Goal: Information Seeking & Learning: Learn about a topic

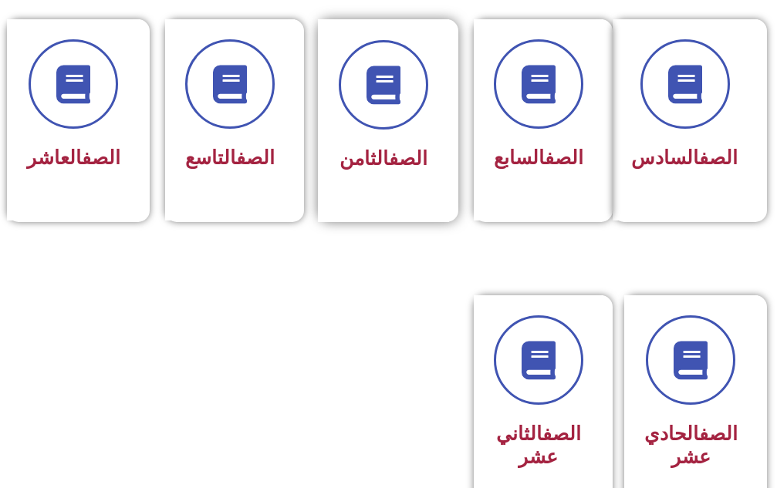
scroll to position [617, 0]
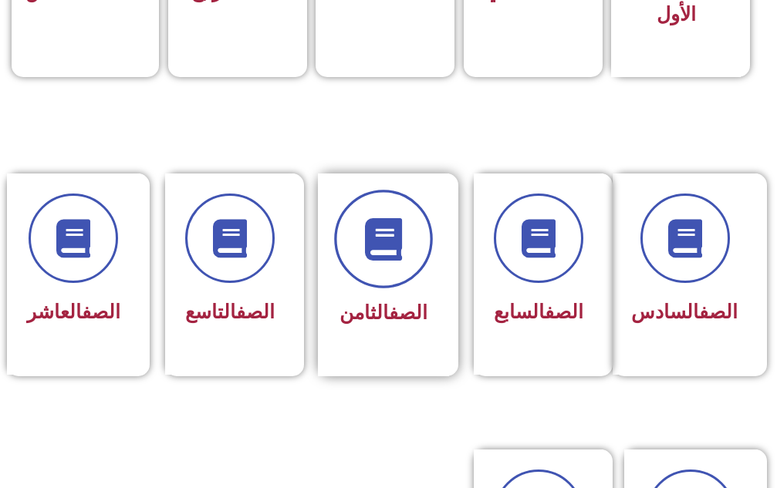
click at [385, 250] on icon at bounding box center [383, 238] width 42 height 42
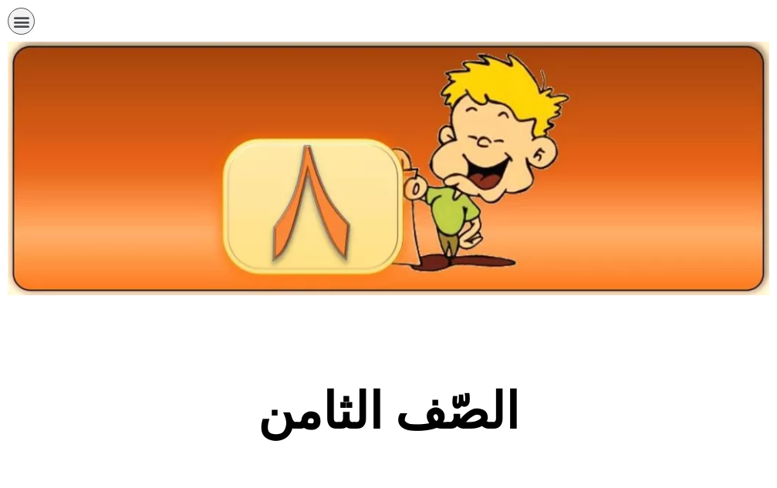
scroll to position [617, 0]
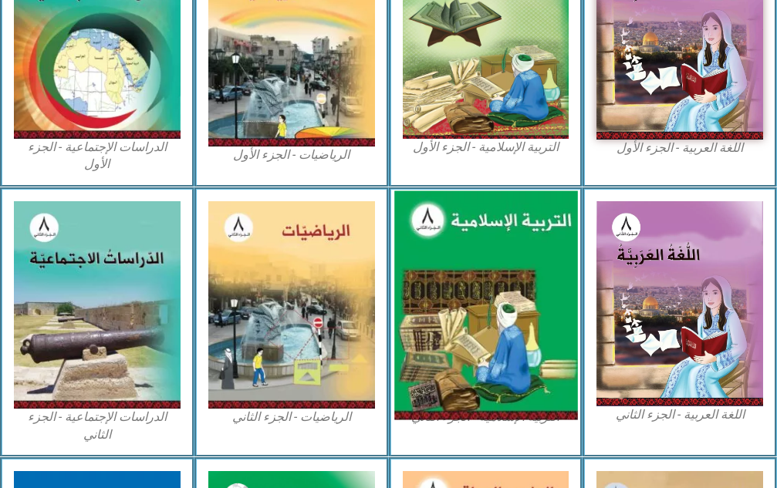
click at [507, 268] on img at bounding box center [485, 304] width 183 height 229
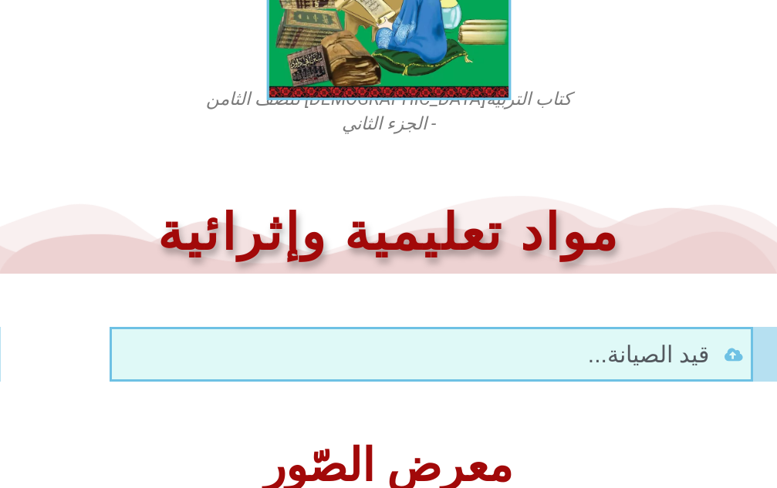
scroll to position [224, 0]
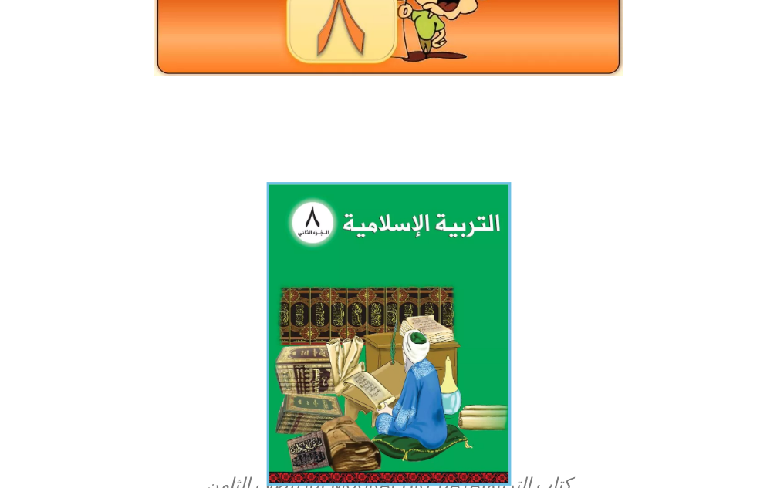
click at [405, 362] on img at bounding box center [388, 334] width 244 height 304
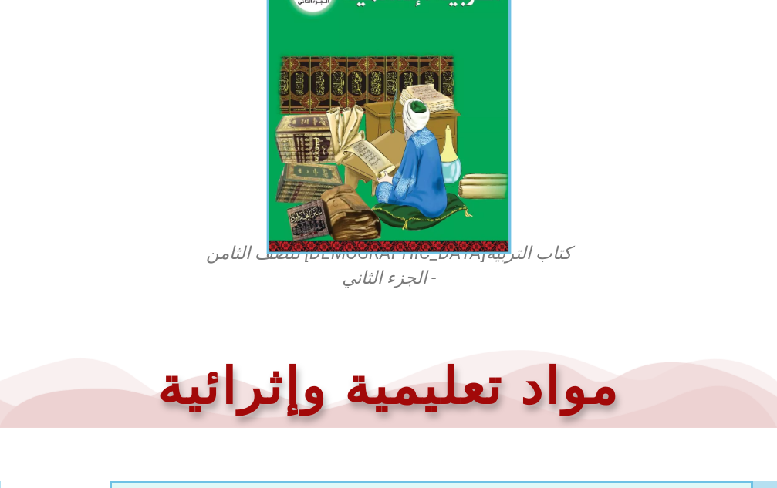
scroll to position [302, 0]
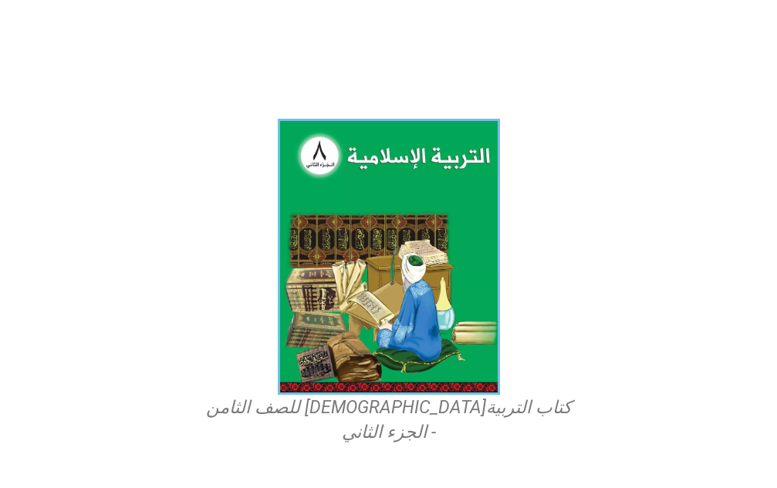
drag, startPoint x: 391, startPoint y: 265, endPoint x: 682, endPoint y: 326, distance: 298.0
click at [682, 326] on section "كتاب التربية[DEMOGRAPHIC_DATA] للصف الثامن - الجزء الثاني" at bounding box center [388, 282] width 777 height 342
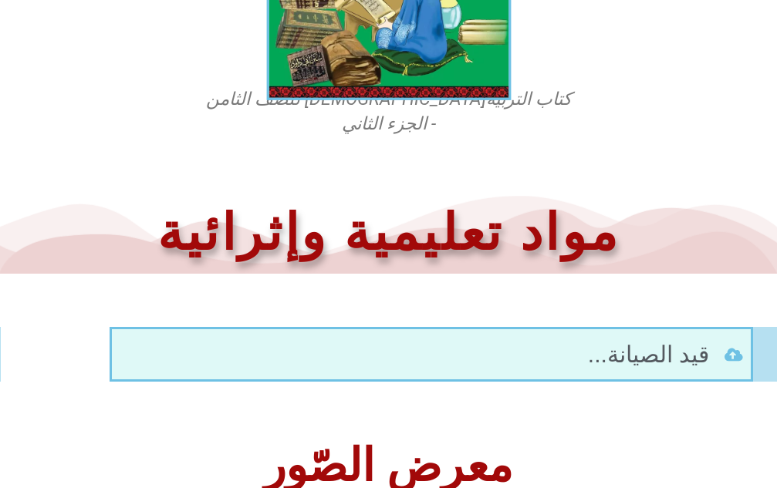
scroll to position [533, 0]
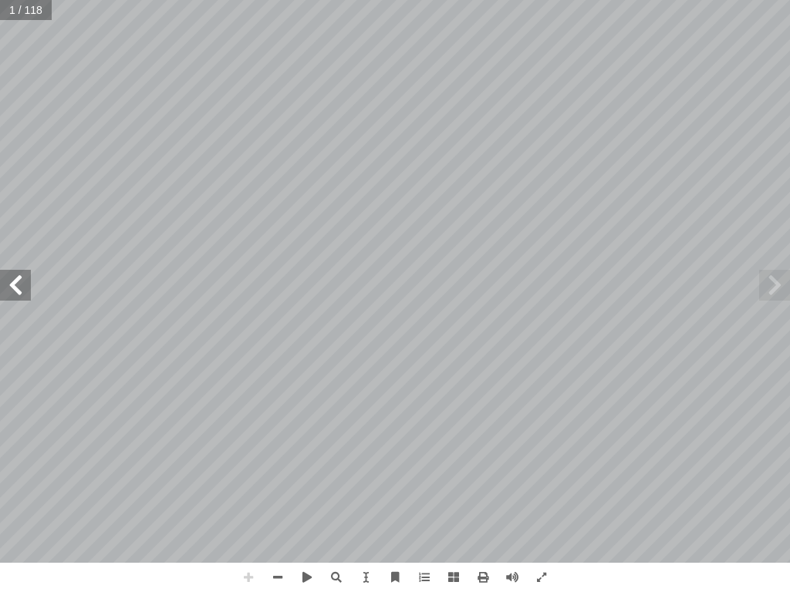
click at [19, 285] on span at bounding box center [15, 285] width 31 height 31
click at [5, 289] on span at bounding box center [15, 285] width 31 height 31
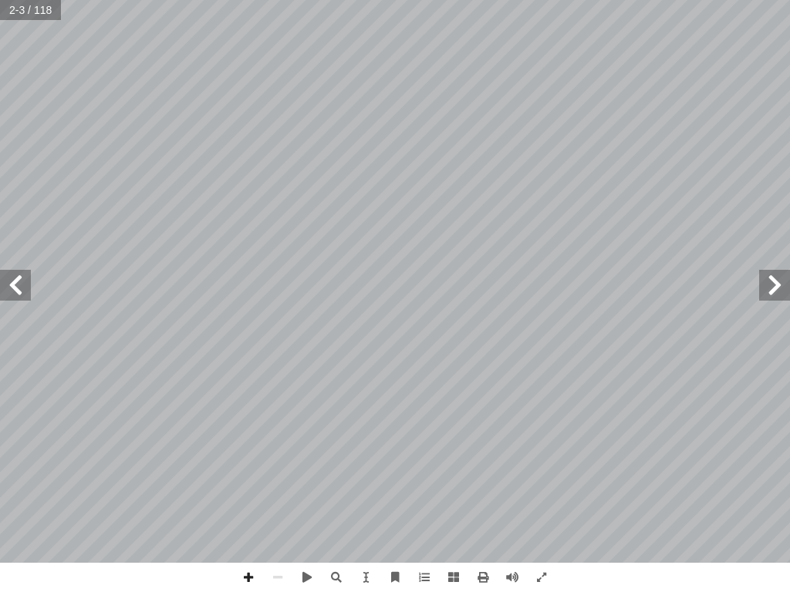
click at [5, 289] on span at bounding box center [15, 285] width 31 height 31
click at [772, 294] on span at bounding box center [774, 285] width 31 height 31
click at [21, 284] on span at bounding box center [15, 285] width 31 height 31
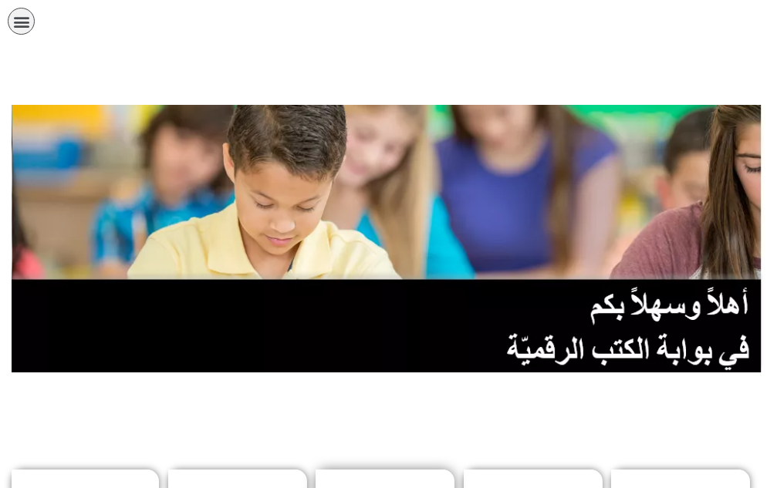
scroll to position [463, 0]
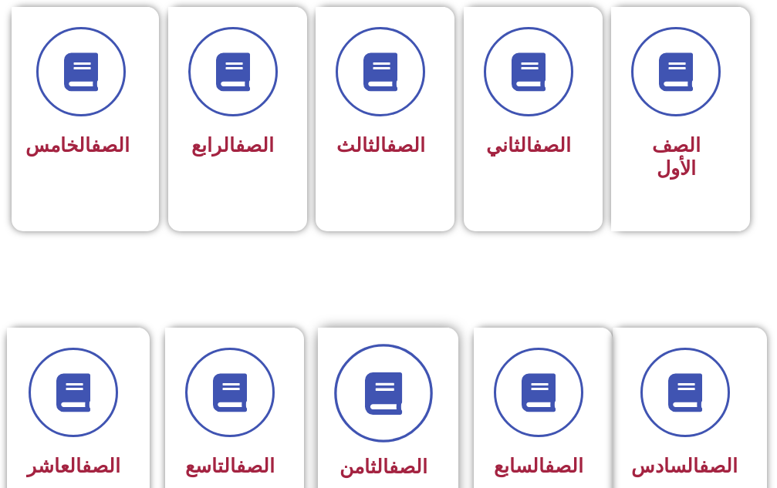
click at [409, 381] on span at bounding box center [383, 393] width 99 height 99
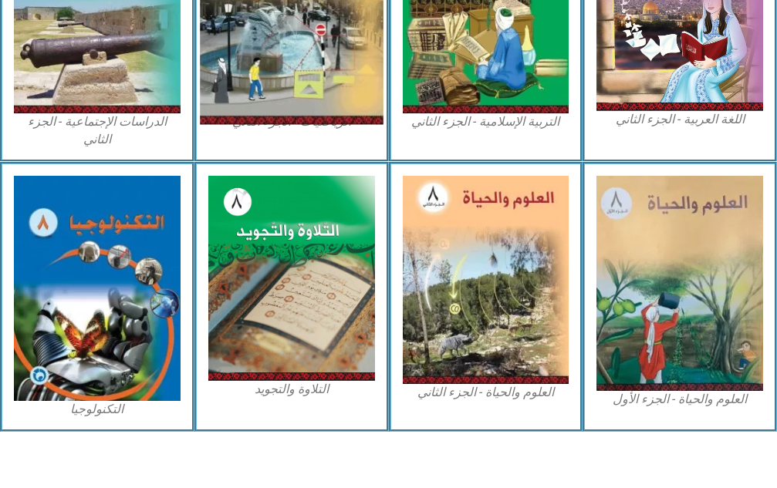
scroll to position [450, 0]
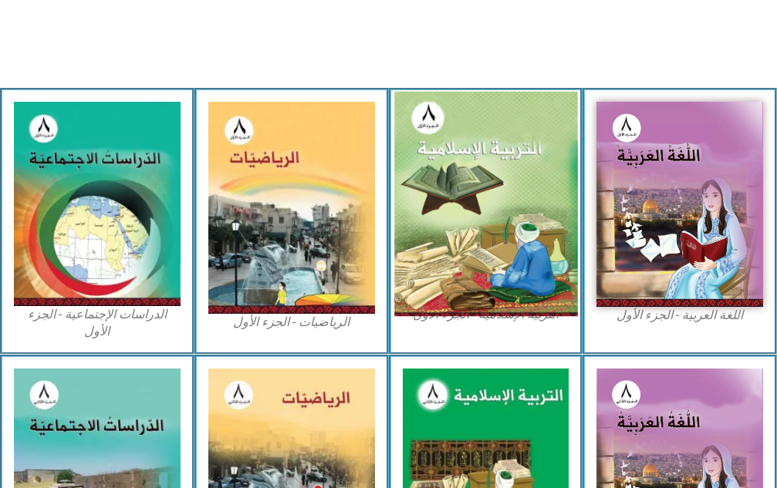
click at [452, 200] on img at bounding box center [485, 203] width 183 height 225
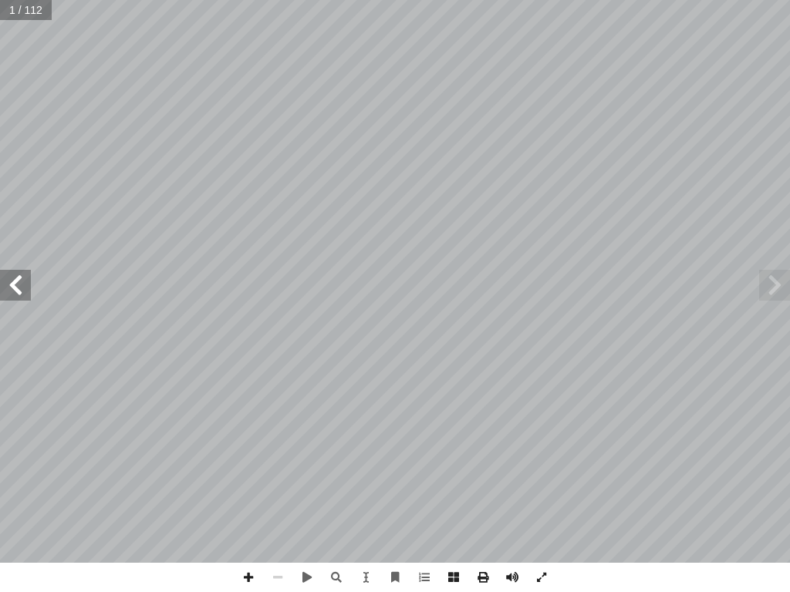
click at [8, 298] on span at bounding box center [15, 285] width 31 height 31
click at [12, 297] on span at bounding box center [15, 285] width 31 height 31
click at [779, 277] on span at bounding box center [774, 285] width 31 height 31
click at [6, 295] on span at bounding box center [15, 285] width 31 height 31
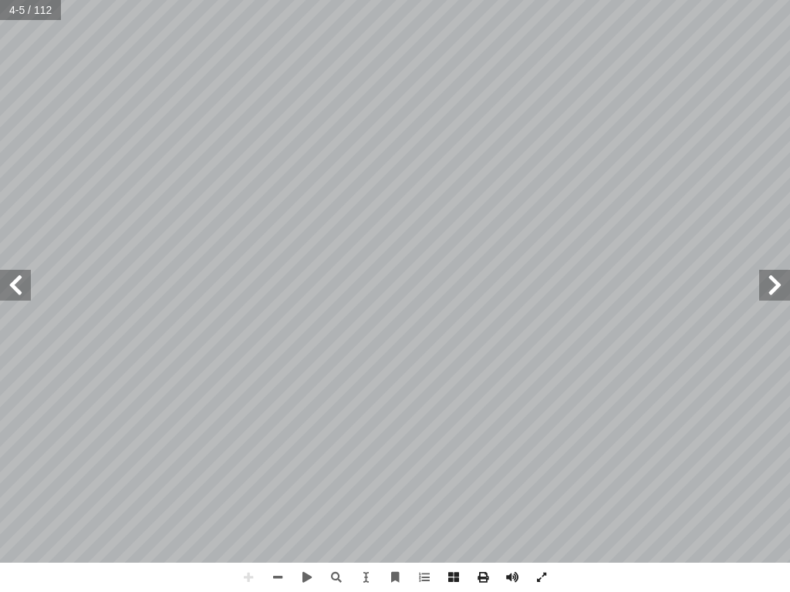
click at [9, 291] on span at bounding box center [15, 285] width 31 height 31
click at [771, 280] on span at bounding box center [774, 285] width 31 height 31
click at [22, 275] on span at bounding box center [15, 285] width 31 height 31
click at [366, 487] on span at bounding box center [365, 577] width 29 height 29
click at [730, 96] on span "التربية الإسلامية للصف الثامن" at bounding box center [735, 92] width 179 height 12
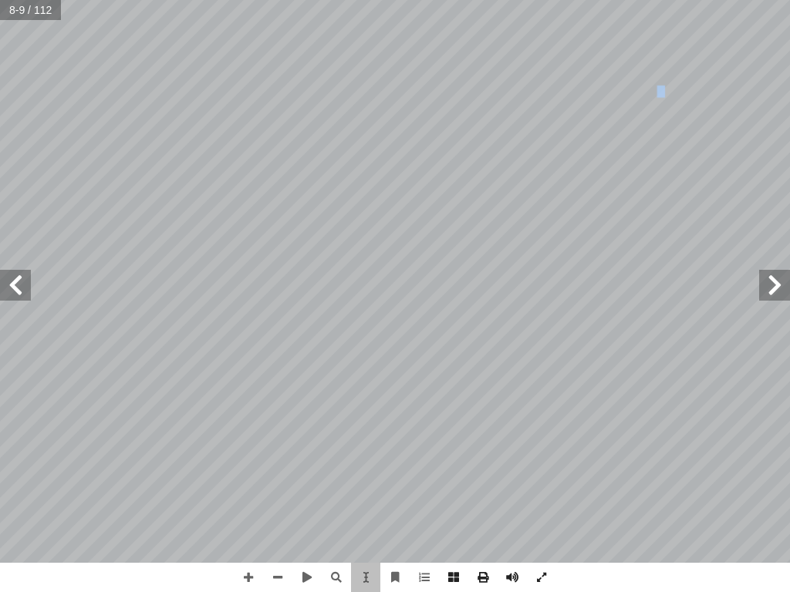
drag, startPoint x: 730, startPoint y: 94, endPoint x: 723, endPoint y: 93, distance: 7.9
click at [723, 93] on span "التربية الإسلامية للصف الثامن" at bounding box center [735, 92] width 179 height 12
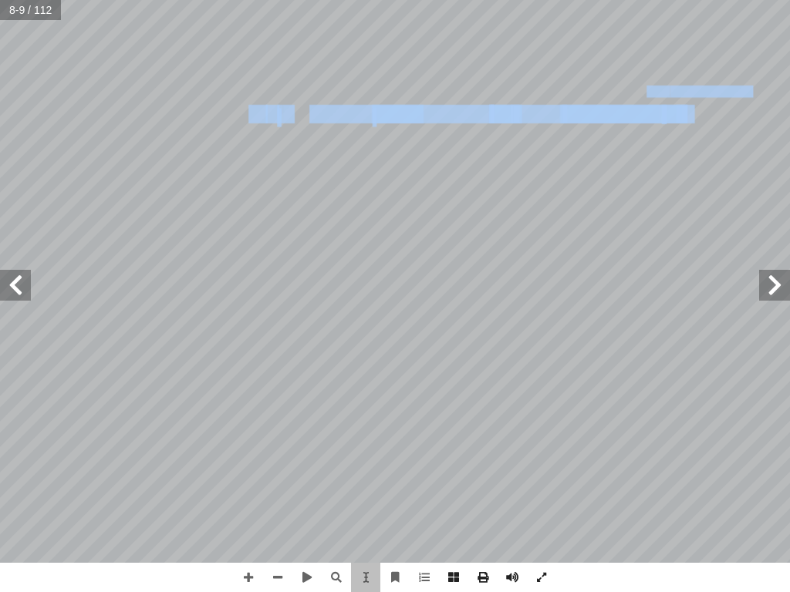
drag, startPoint x: 674, startPoint y: 122, endPoint x: 632, endPoint y: 120, distance: 42.5
click at [628, 125] on div "التربية الإسلامية للصف الثامن ٤ ـرج خـ ُ ) لي ســول محمــد ( َّ نزلــه اللــه –…" at bounding box center [476, 410] width 554 height 716
click at [639, 109] on span "ن الكريــم هــو معجــزة ال�" at bounding box center [626, 114] width 132 height 17
click at [689, 121] on div "التربية الإسلامية للصف الثامن ٤ ـرج خـ ُ ) لي ســول محمــد ( َّ نزلــه اللــه –…" at bounding box center [476, 410] width 554 height 716
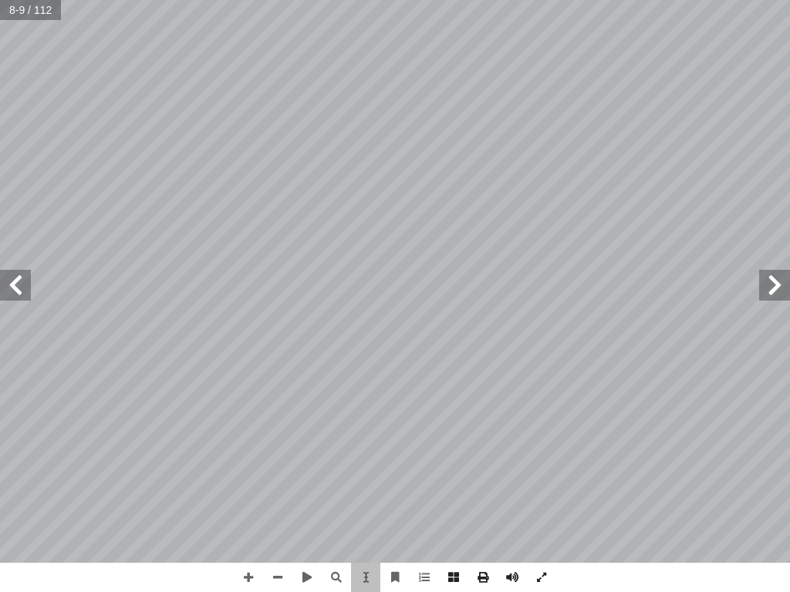
click at [691, 121] on div "التربية الإسلامية للصف الثامن ٤ ـرج خـ ُ ) لي ســول محمــد ( َّ نزلــه اللــه –…" at bounding box center [476, 410] width 554 height 716
click at [376, 487] on span at bounding box center [365, 577] width 29 height 29
click at [396, 487] on span at bounding box center [394, 577] width 29 height 29
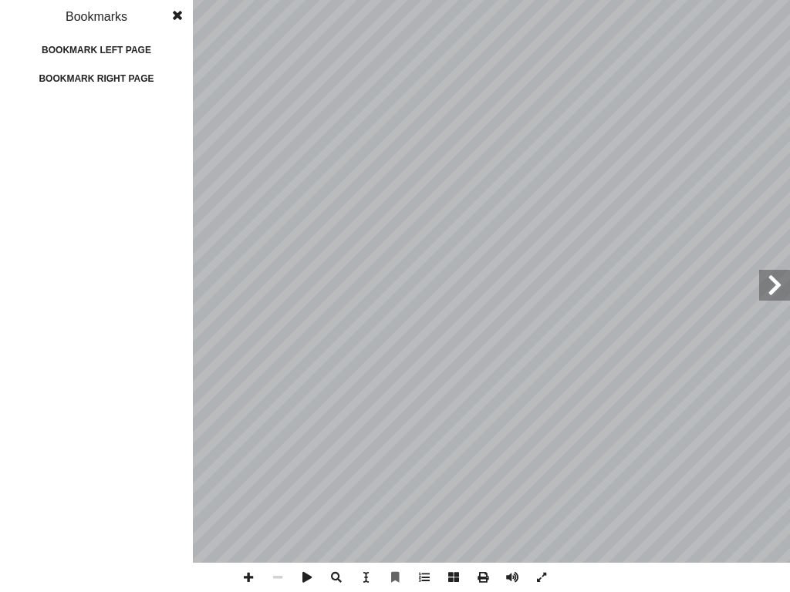
click at [184, 15] on span at bounding box center [177, 15] width 28 height 31
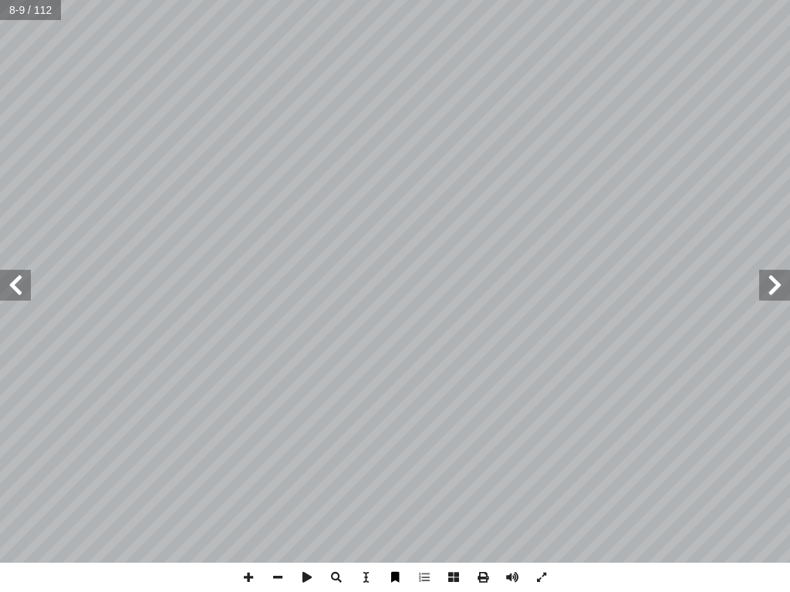
click at [393, 487] on span at bounding box center [394, 577] width 29 height 29
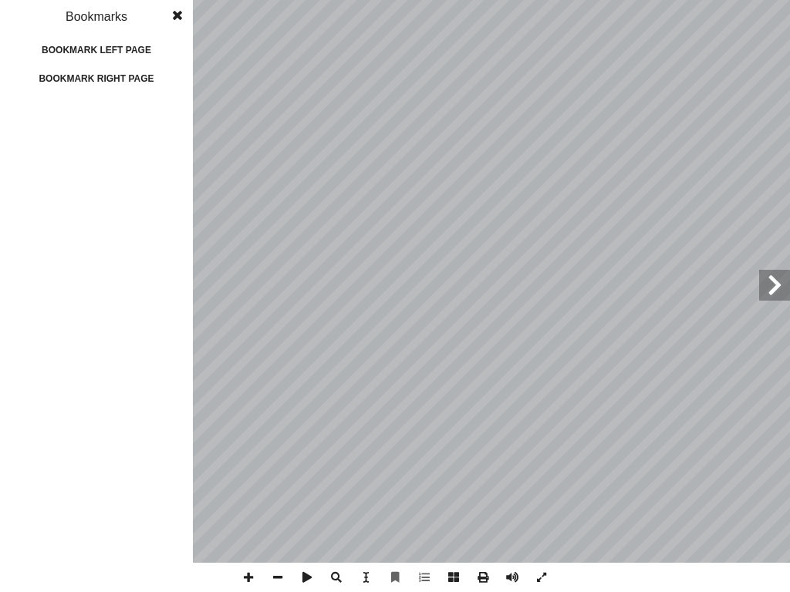
click at [172, 12] on span at bounding box center [177, 15] width 28 height 31
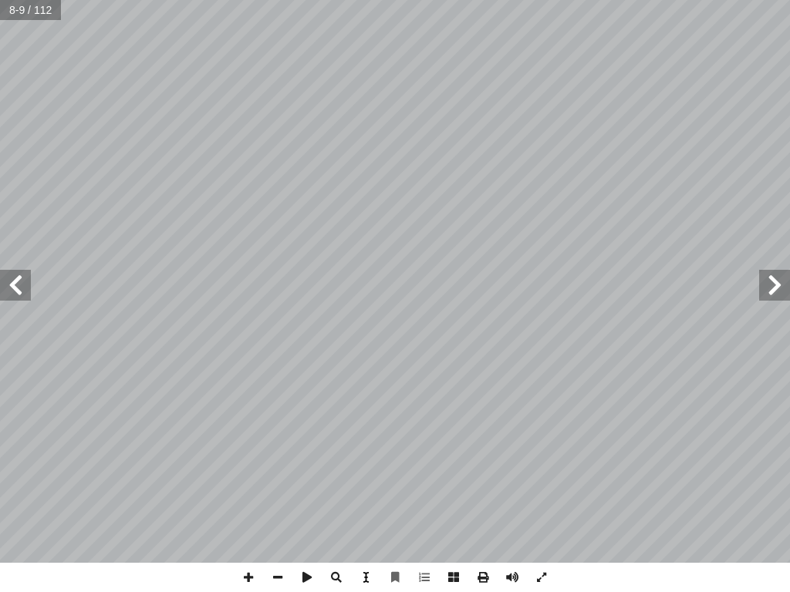
click at [367, 487] on span at bounding box center [365, 577] width 29 height 29
click at [358, 487] on span at bounding box center [365, 577] width 29 height 29
click at [540, 487] on span at bounding box center [541, 577] width 29 height 29
click at [366, 487] on span at bounding box center [365, 577] width 29 height 29
click at [652, 327] on span "3" at bounding box center [655, 327] width 8 height 15
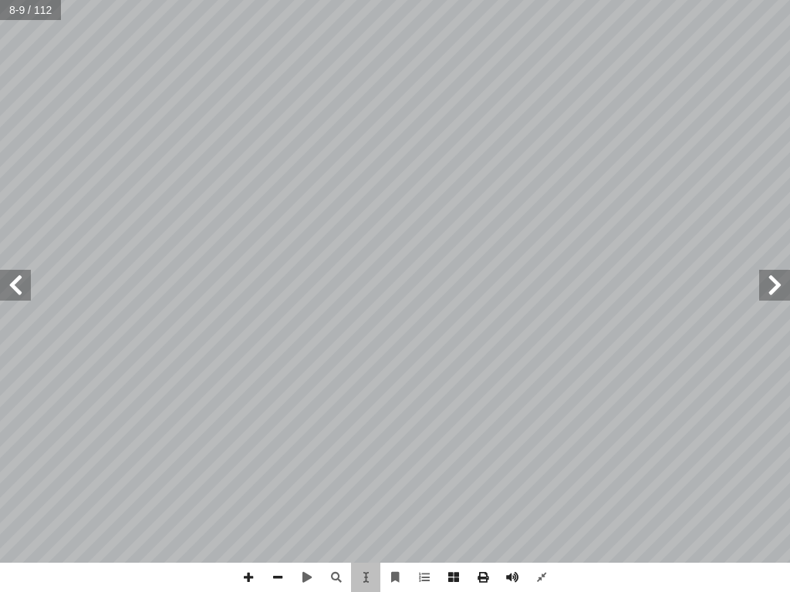
click at [693, 341] on div "التربية الإسلامية للصف الثامن ٤ ـرج خـ ُ ) لي ســول محمــد ( َّ نزلــه اللــه –…" at bounding box center [472, 182] width 498 height 644
drag, startPoint x: 477, startPoint y: 428, endPoint x: 450, endPoint y: 445, distance: 31.2
click at [702, 254] on div "التربية الإسلامية للصف الثامن ٤ ـرج خـ ُ ) لي ســول محمــد ( َّ نزلــه اللــه –…" at bounding box center [458, 145] width 498 height 644
drag, startPoint x: 694, startPoint y: 292, endPoint x: 686, endPoint y: 399, distance: 106.7
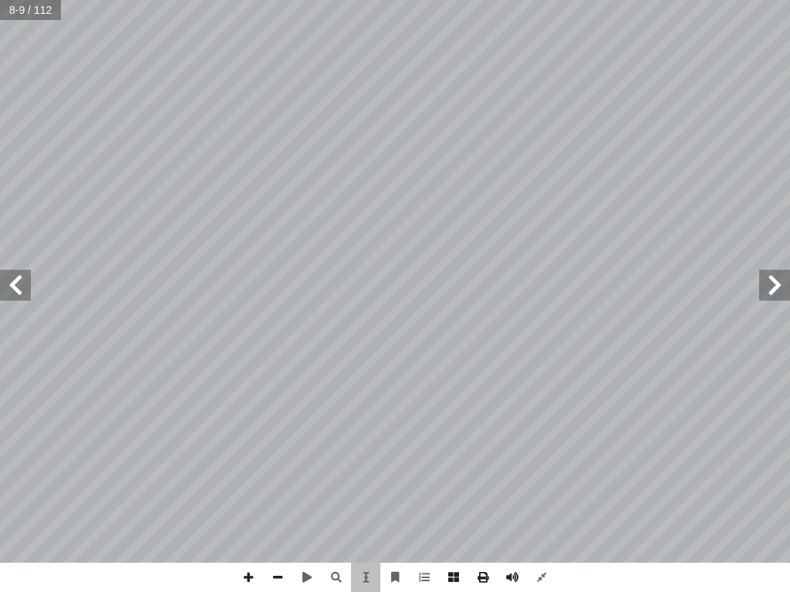
click at [686, 399] on div "التربية الإسلامية للصف الثامن ٤ ـرج خـ ُ ) لي ســول محمــد ( َّ نزلــه اللــه –…" at bounding box center [458, 145] width 498 height 644
click at [649, 383] on span "فــي" at bounding box center [652, 386] width 20 height 15
click at [646, 382] on span "فــي" at bounding box center [652, 386] width 20 height 15
click at [645, 382] on span "فــي" at bounding box center [652, 386] width 20 height 15
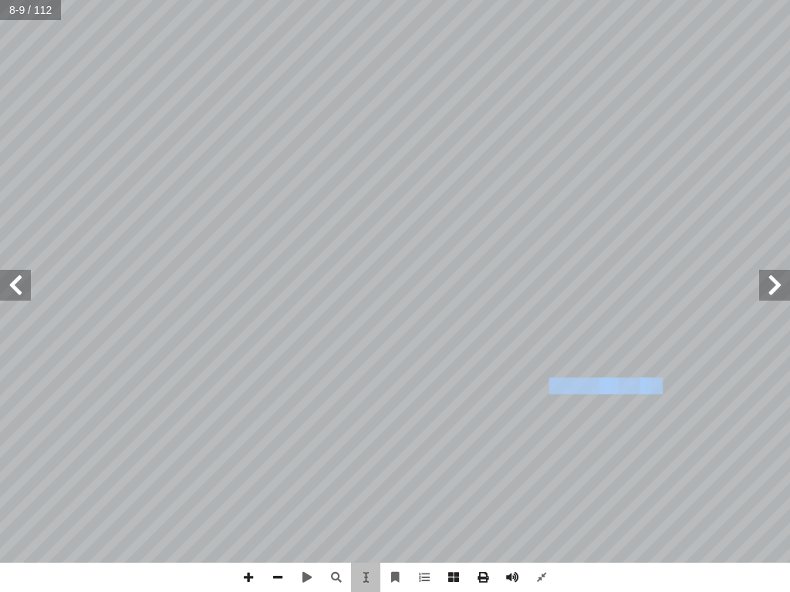
drag, startPoint x: 645, startPoint y: 382, endPoint x: 583, endPoint y: 382, distance: 62.5
click at [583, 382] on div "التربية الإسلامية للصف الثامن ٤ ـرج خـ ُ ) لي ســول محمــد ( َّ نزلــه اللــه –…" at bounding box center [458, 145] width 498 height 644
click at [689, 352] on div "التربية الإسلامية للصف الثامن ٤ ـرج خـ ُ ) لي ســول محمــد ( َّ نزلــه اللــه –…" at bounding box center [458, 145] width 498 height 644
click at [686, 77] on div "التربية الإسلامية للصف الثامن ٤ ـرج خـ ُ ) لي ســول محمــد ( َّ نزلــه اللــه –…" at bounding box center [458, 145] width 498 height 644
click at [686, 83] on div "التربية الإسلامية للصف الثامن ٤ ـرج خـ ُ ) لي ســول محمــد ( َّ نزلــه اللــه –…" at bounding box center [458, 145] width 498 height 644
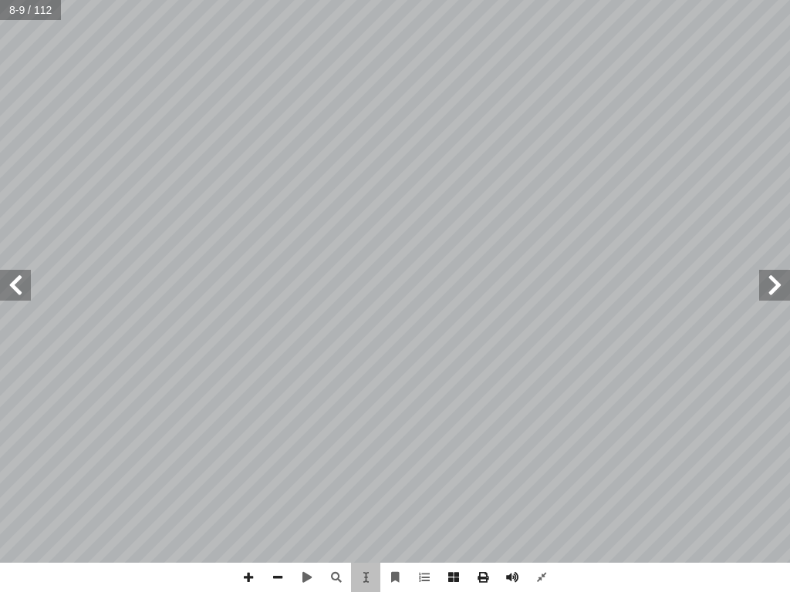
click at [630, 76] on span "واســطة تقــوم ب" at bounding box center [641, 73] width 78 height 15
click at [619, 72] on span "واســطة تقــوم ب" at bounding box center [641, 73] width 78 height 15
click at [362, 487] on span at bounding box center [365, 577] width 29 height 29
click at [366, 487] on span at bounding box center [365, 577] width 29 height 29
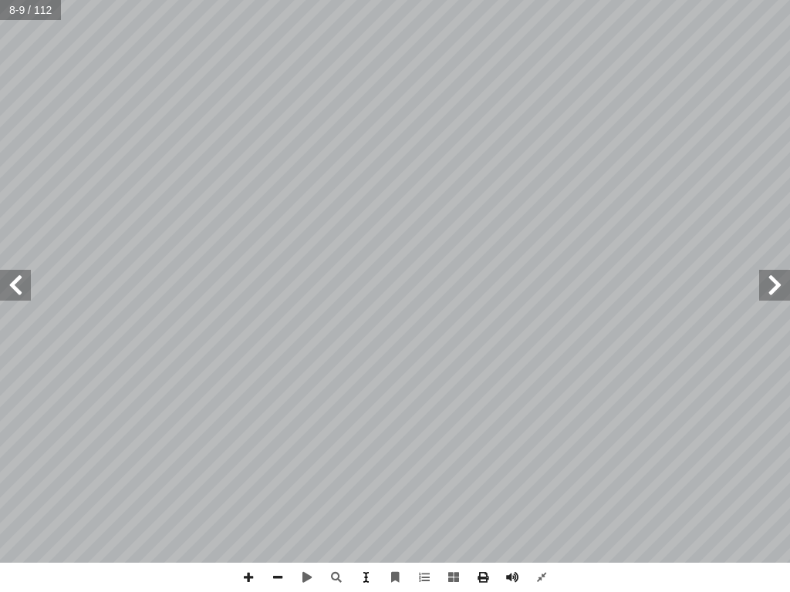
click at [363, 487] on span at bounding box center [365, 577] width 29 height 29
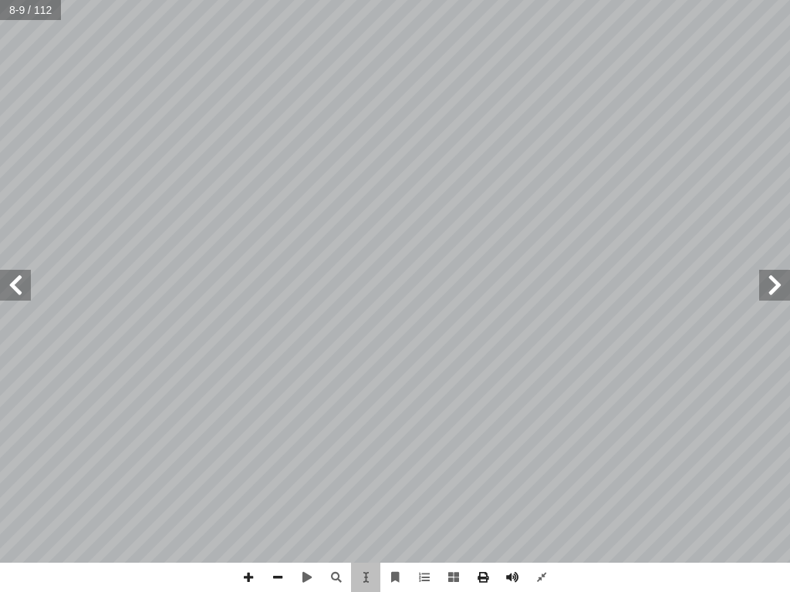
drag, startPoint x: 670, startPoint y: 246, endPoint x: 683, endPoint y: 248, distance: 13.2
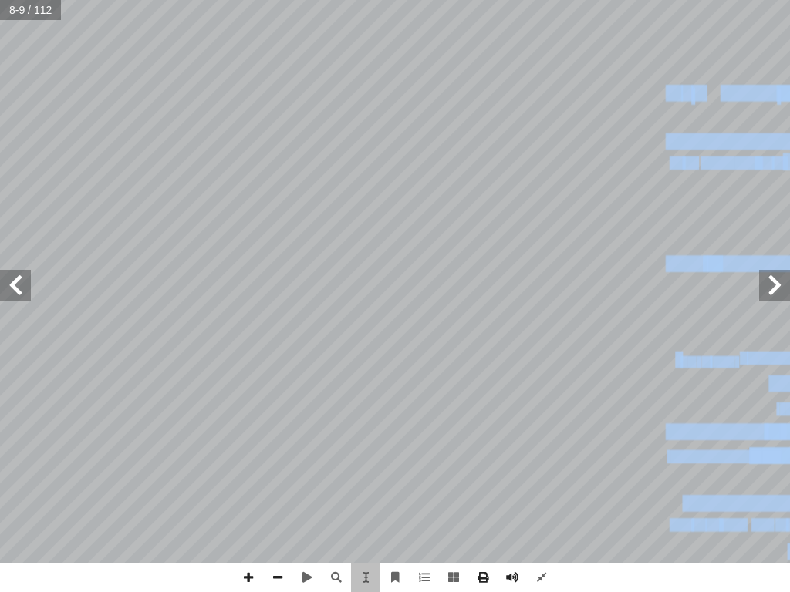
drag, startPoint x: 646, startPoint y: 202, endPoint x: 602, endPoint y: 272, distance: 82.8
click at [621, 360] on div "التربية الإسلامية للصف الثامن ٤ ـرج خـ ُ ) لي ســول محمــد ( َّ نزلــه اللــه –…" at bounding box center [621, 360] width 0 height 0
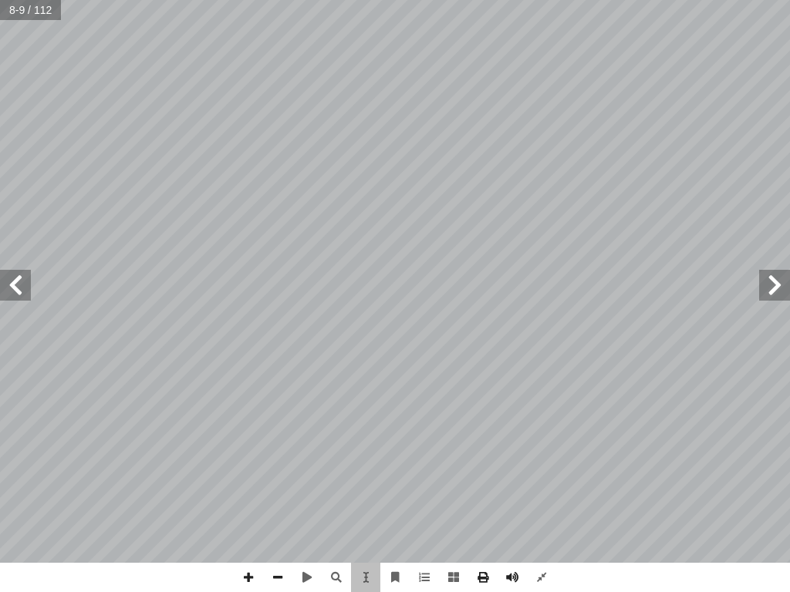
click at [683, 166] on span "نز" at bounding box center [690, 163] width 17 height 12
drag, startPoint x: 683, startPoint y: 166, endPoint x: 702, endPoint y: 170, distance: 18.9
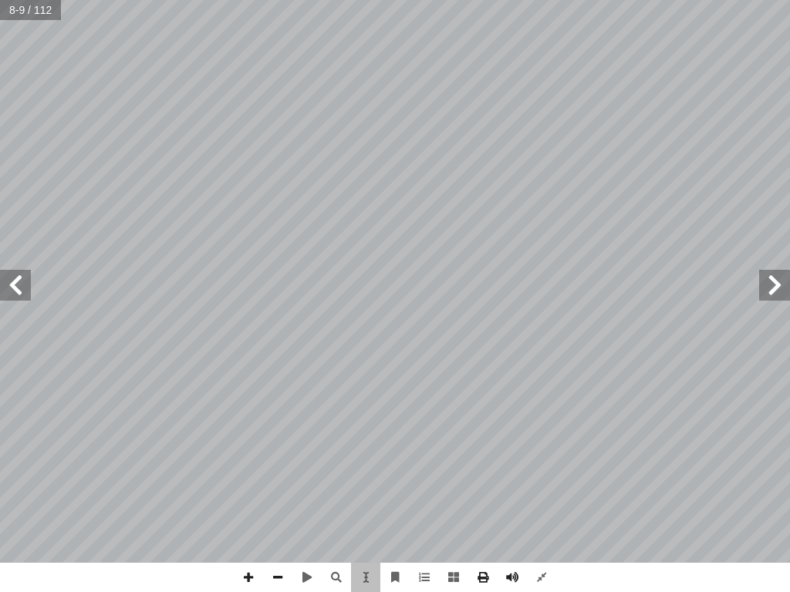
drag, startPoint x: 654, startPoint y: 225, endPoint x: 658, endPoint y: 234, distance: 10.0
click at [369, 61] on div "5 : ً � م ّ ن الكريم منج آ ا ل القر نزو حســب الوقائــع والحــوادث ومقتضيــات ً…" at bounding box center [372, 360] width 498 height 644
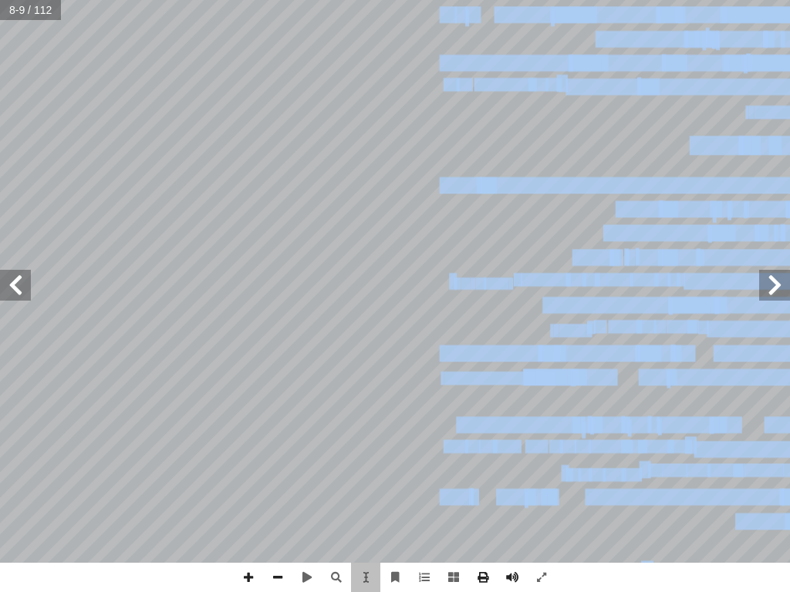
drag, startPoint x: 386, startPoint y: 236, endPoint x: 431, endPoint y: 240, distance: 44.9
click at [395, 281] on div "التربية الإسلامية للصف الثامن ٤ ـرج خـ ُ ) لي ســول محمــد ( َّ نزلــه اللــه –…" at bounding box center [395, 281] width 0 height 0
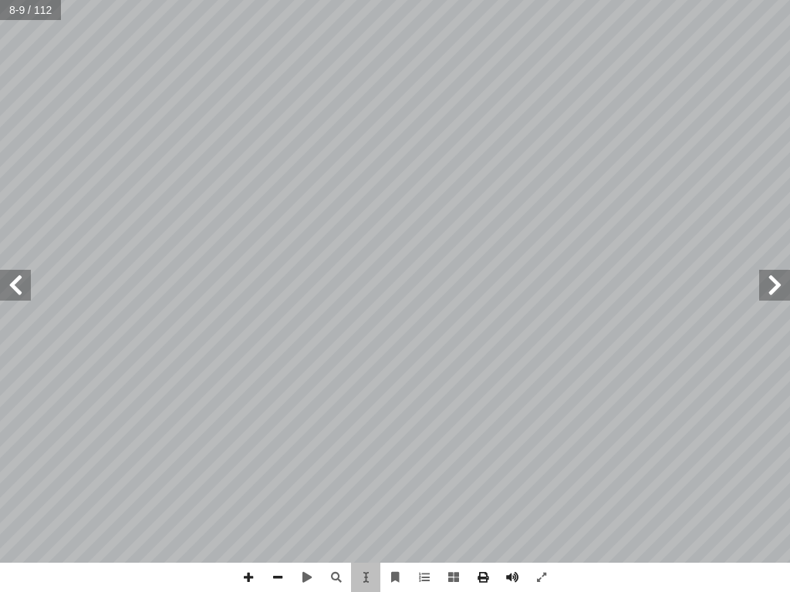
click at [403, 205] on div "التربية الإسلامية للصف الثامن ٤ ـرج خـ ُ ) لي ســول محمــد ( َّ نزلــه اللــه –…" at bounding box center [644, 281] width 498 height 644
click at [383, 487] on span at bounding box center [394, 577] width 29 height 29
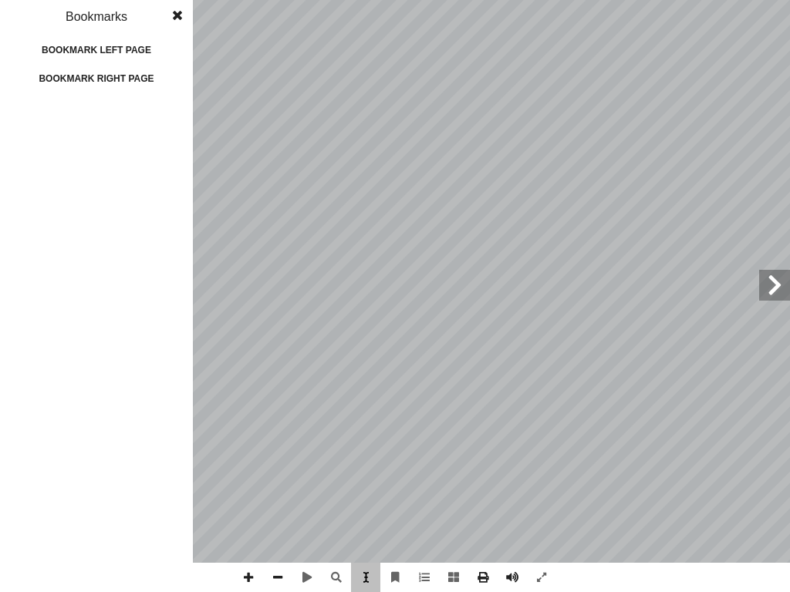
click at [369, 487] on span at bounding box center [365, 577] width 29 height 29
click at [171, 15] on span at bounding box center [177, 15] width 28 height 31
